Goal: Navigation & Orientation: Go to known website

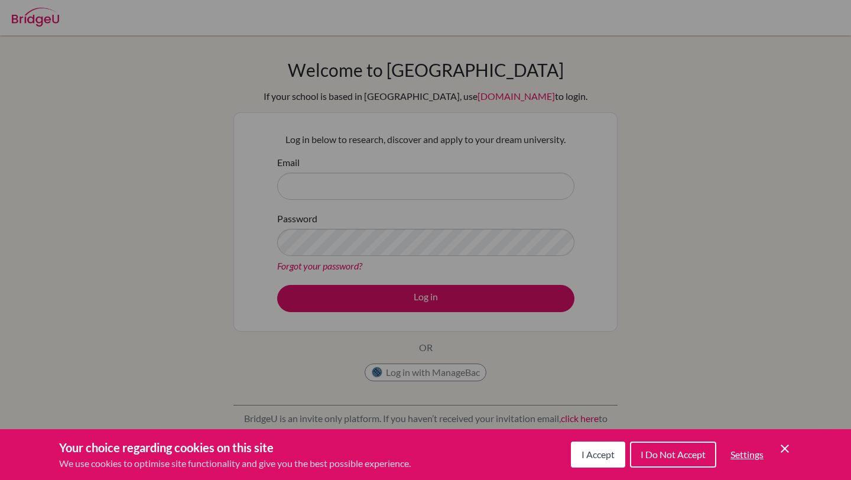
click at [601, 455] on span "I Accept" at bounding box center [597, 453] width 33 height 11
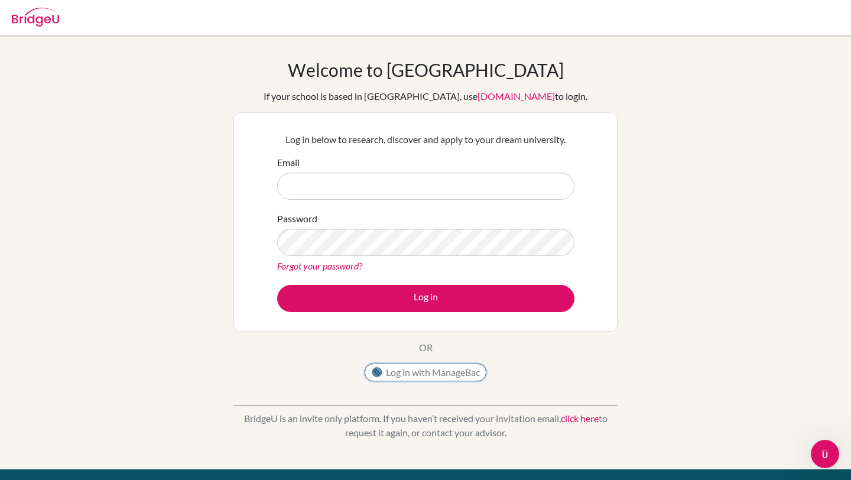
click at [388, 374] on button "Log in with ManageBac" at bounding box center [425, 372] width 122 height 18
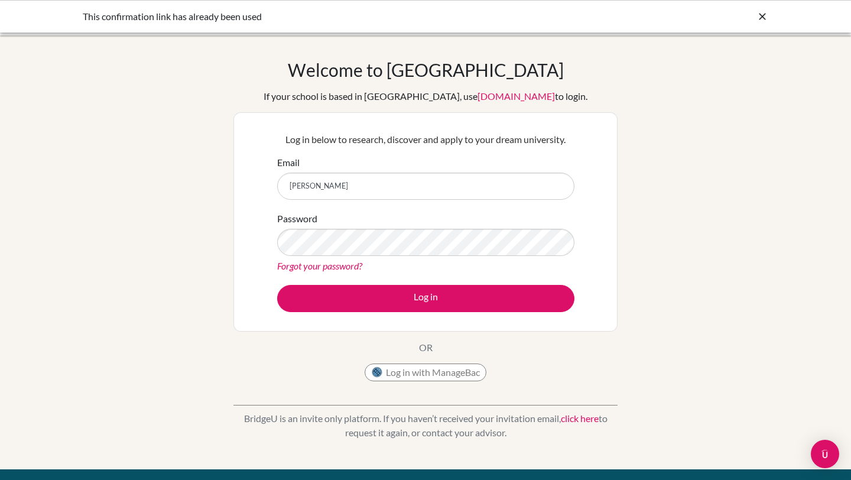
type input "vera.neo@acsinternational.edu.sg"
click at [417, 377] on button "Log in with ManageBac" at bounding box center [425, 372] width 122 height 18
click at [411, 373] on button "Log in with ManageBac" at bounding box center [425, 372] width 122 height 18
